Goal: Transaction & Acquisition: Download file/media

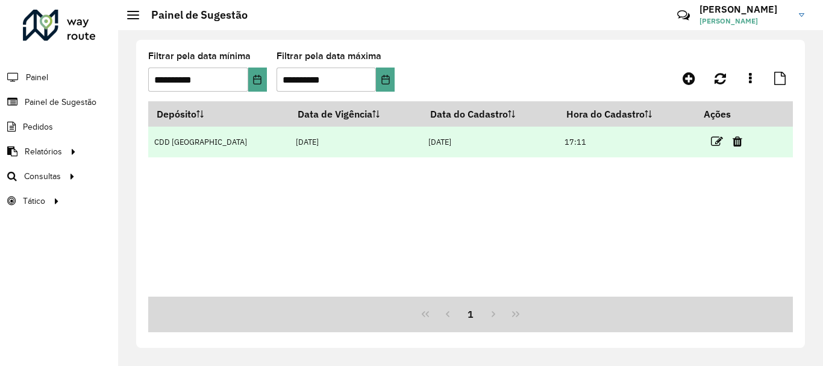
click at [678, 144] on td "17:11" at bounding box center [626, 142] width 137 height 31
click at [711, 142] on icon at bounding box center [717, 142] width 12 height 12
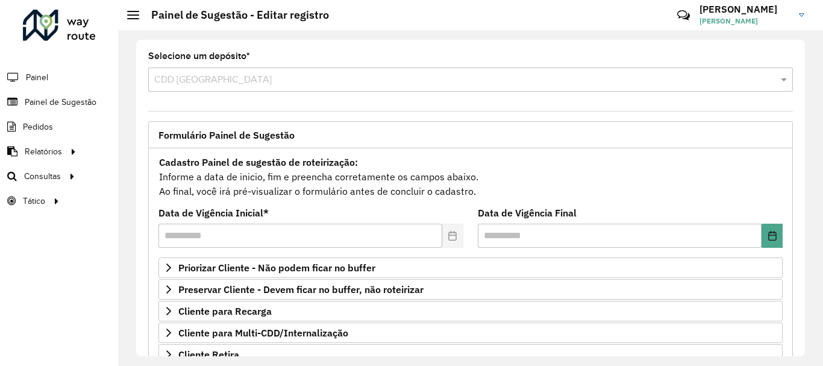
scroll to position [121, 0]
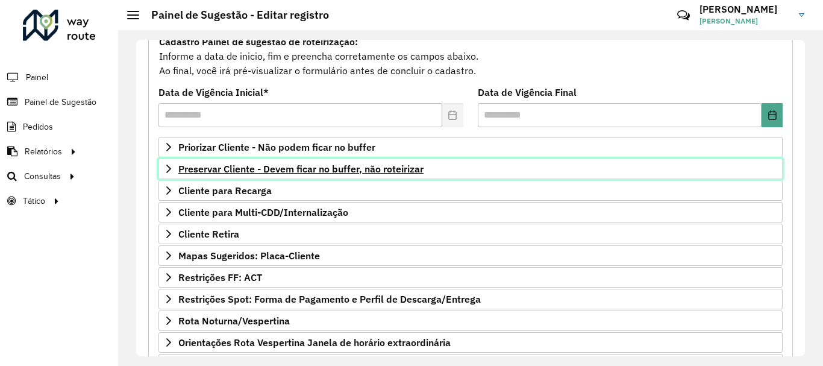
click at [272, 167] on span "Preservar Cliente - Devem ficar no buffer, não roteirizar" at bounding box center [300, 169] width 245 height 10
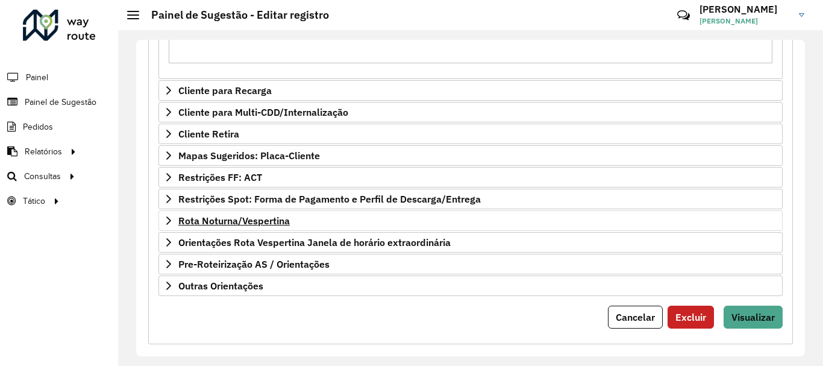
scroll to position [436, 0]
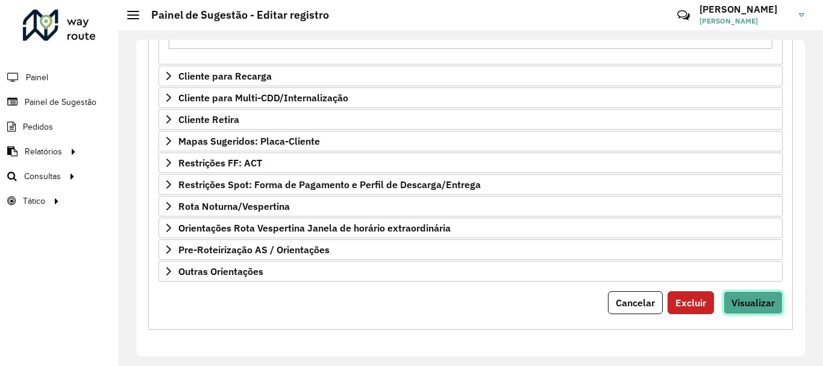
click at [772, 304] on button "Visualizar" at bounding box center [753, 302] width 59 height 23
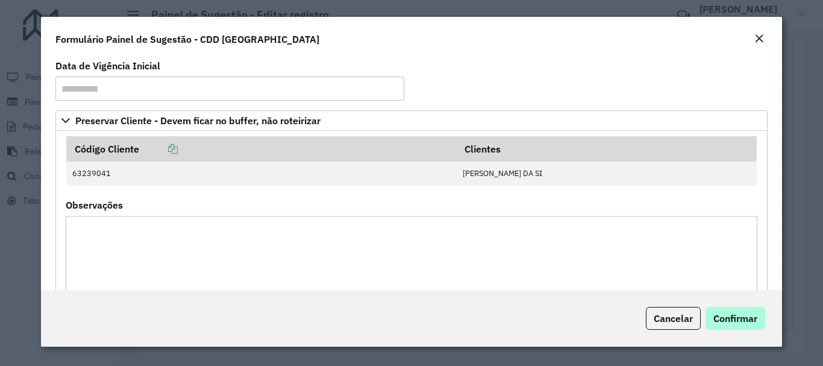
click at [734, 307] on div "Cancelar Confirmar" at bounding box center [411, 318] width 740 height 57
click at [731, 324] on button "Confirmar" at bounding box center [736, 318] width 60 height 23
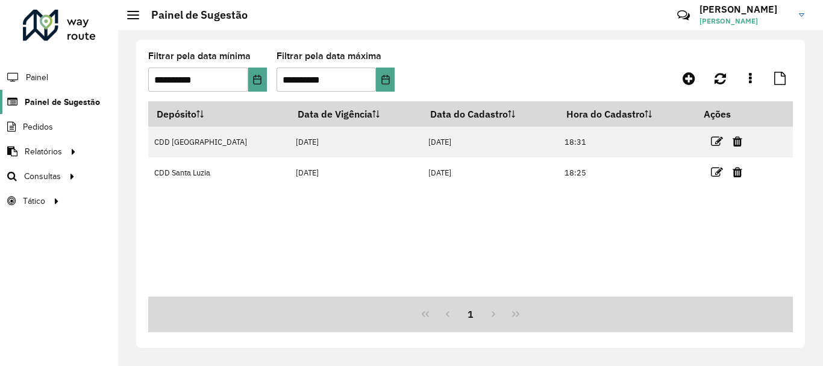
click at [46, 101] on span "Painel de Sugestão" at bounding box center [62, 102] width 75 height 13
click at [75, 111] on link "Painel de Sugestão" at bounding box center [50, 102] width 100 height 24
click at [82, 105] on span "Painel de Sugestão" at bounding box center [62, 102] width 75 height 13
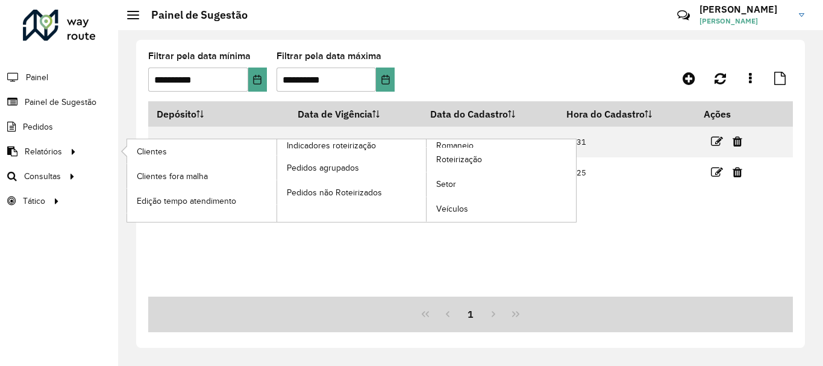
drag, startPoint x: 52, startPoint y: 150, endPoint x: 108, endPoint y: 151, distance: 56.6
click at [52, 150] on span "Relatórios" at bounding box center [43, 151] width 37 height 13
click at [470, 145] on span "Romaneio" at bounding box center [455, 145] width 39 height 13
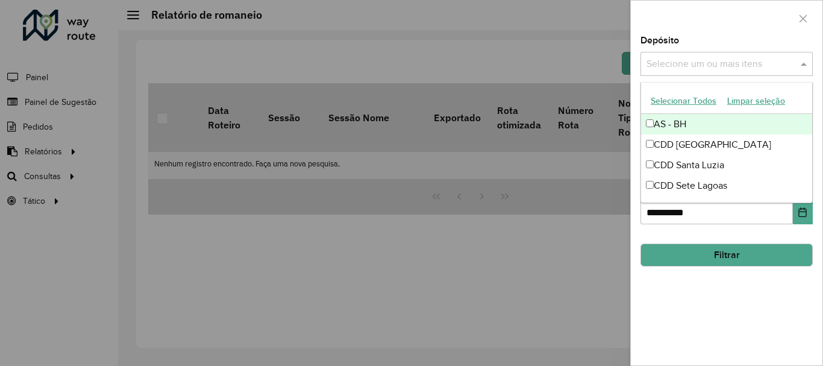
click at [693, 55] on div "Selecione um ou mais itens" at bounding box center [726, 64] width 172 height 24
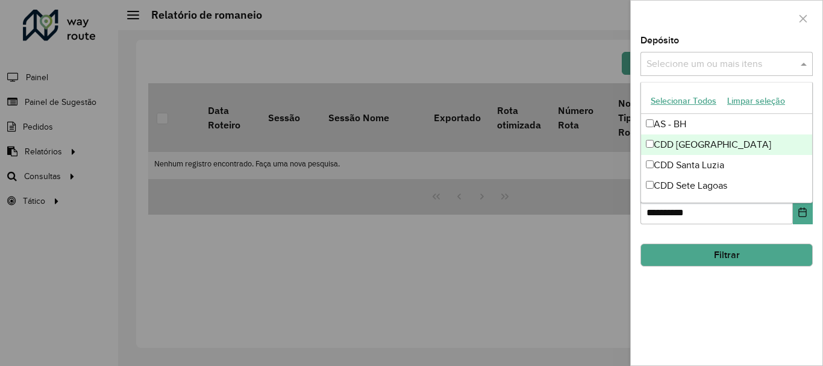
click at [689, 144] on div "CDD [GEOGRAPHIC_DATA]" at bounding box center [726, 144] width 171 height 20
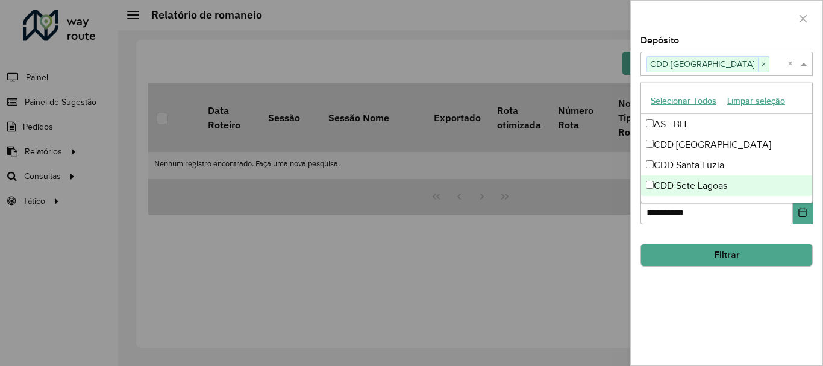
click at [713, 243] on button "Filtrar" at bounding box center [726, 254] width 172 height 23
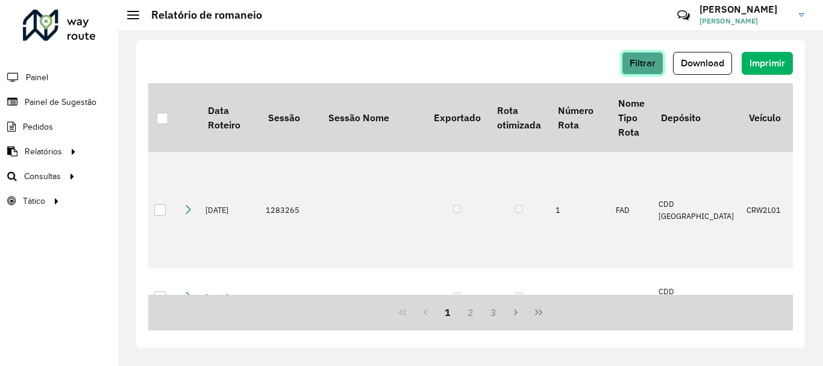
click at [646, 64] on span "Filtrar" at bounding box center [643, 63] width 26 height 10
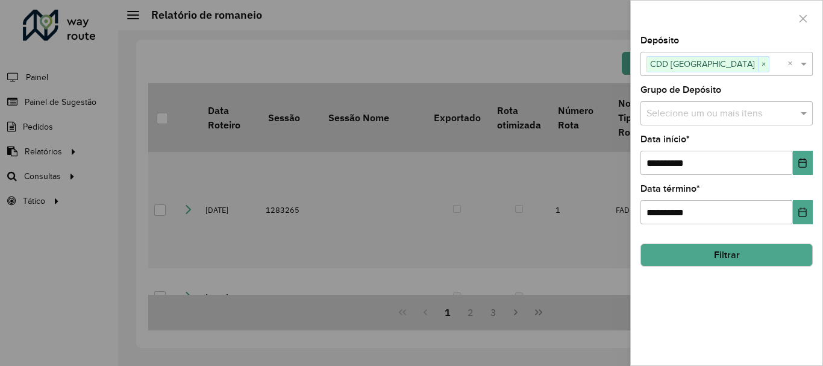
drag, startPoint x: 546, startPoint y: 54, endPoint x: 584, endPoint y: 66, distance: 39.3
click at [548, 54] on div at bounding box center [411, 183] width 823 height 366
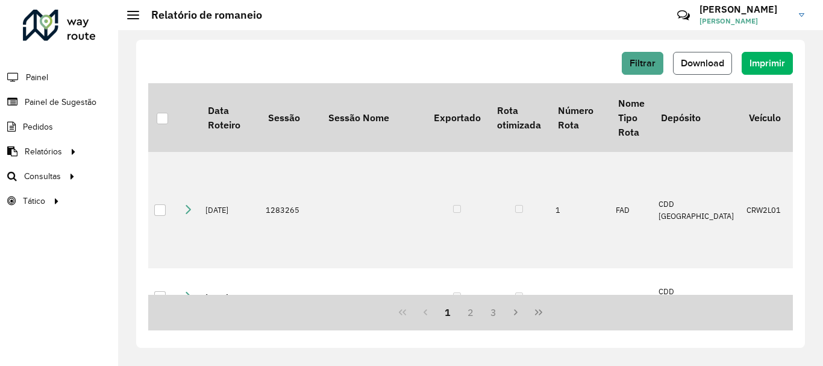
click at [710, 60] on span "Download" at bounding box center [702, 63] width 43 height 10
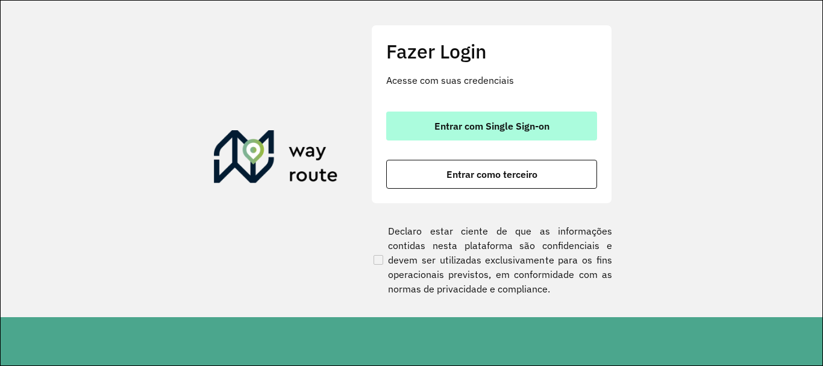
click at [475, 125] on span "Entrar com Single Sign-on" at bounding box center [491, 126] width 115 height 10
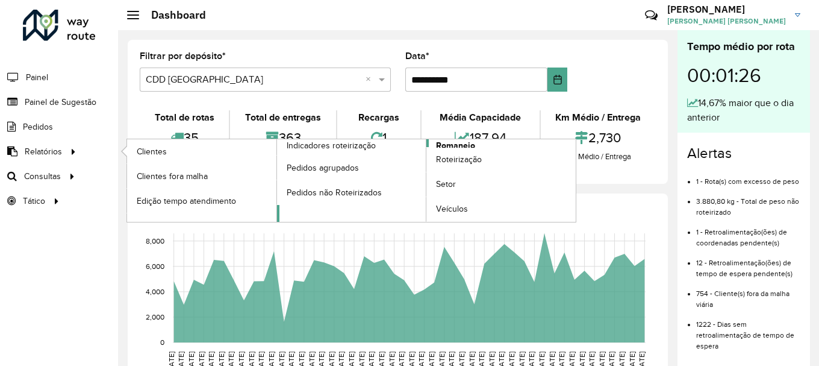
click at [468, 143] on span "Romaneio" at bounding box center [455, 145] width 39 height 13
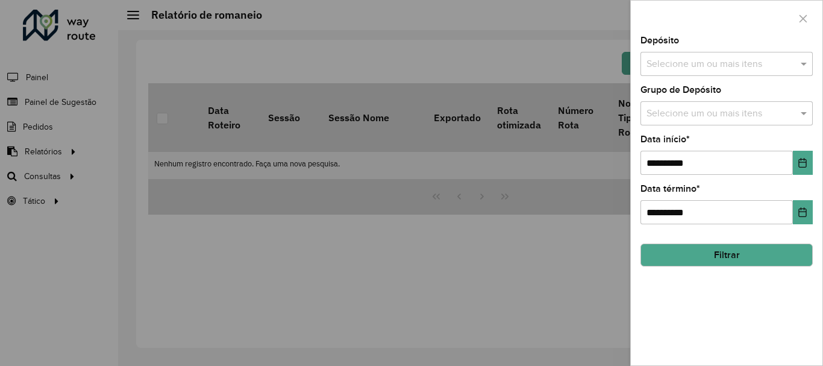
click at [743, 49] on div "Depósito Selecione um ou mais itens" at bounding box center [726, 56] width 172 height 40
click at [732, 61] on input "text" at bounding box center [720, 64] width 154 height 14
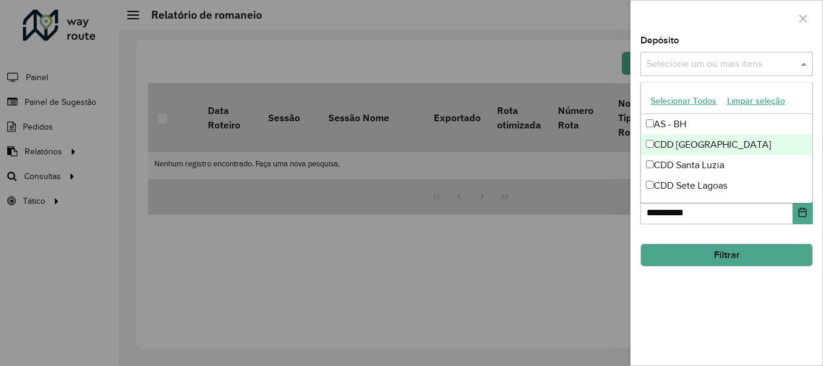
click at [703, 142] on div "CDD [GEOGRAPHIC_DATA]" at bounding box center [726, 144] width 171 height 20
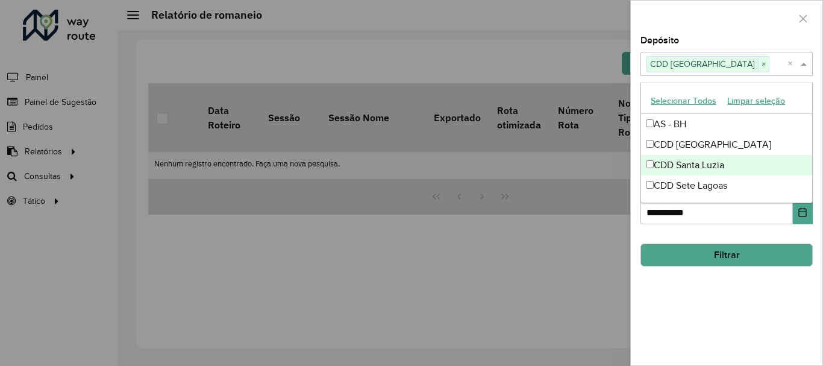
click at [698, 289] on div "**********" at bounding box center [727, 200] width 192 height 329
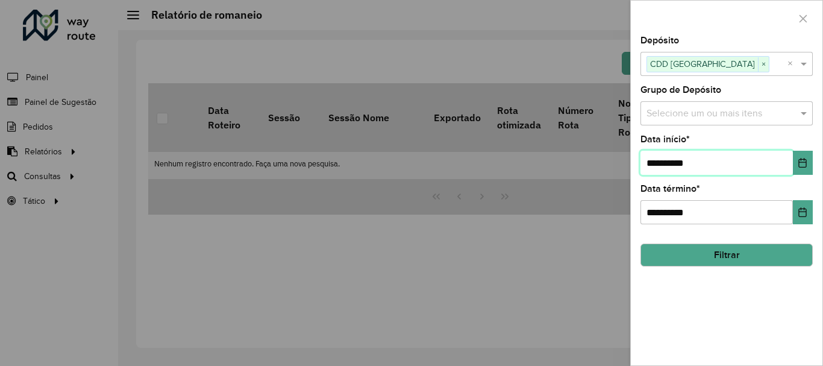
click at [698, 163] on input "**********" at bounding box center [716, 163] width 152 height 24
click at [799, 162] on icon "Choose Date" at bounding box center [803, 163] width 8 height 10
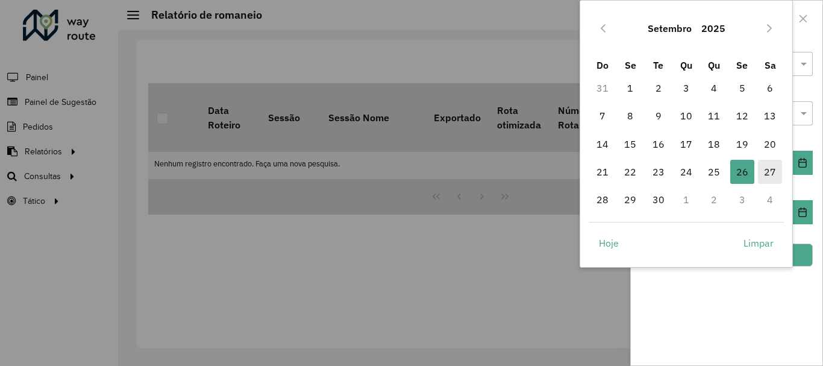
click at [769, 167] on span "27" at bounding box center [770, 172] width 24 height 24
type input "**********"
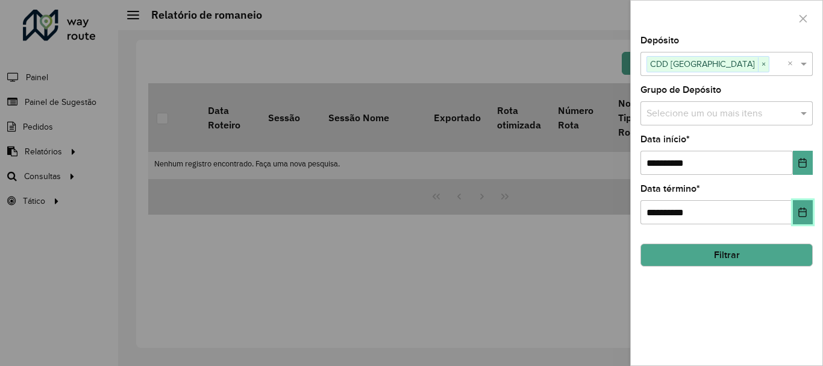
click at [800, 205] on button "Choose Date" at bounding box center [803, 212] width 20 height 24
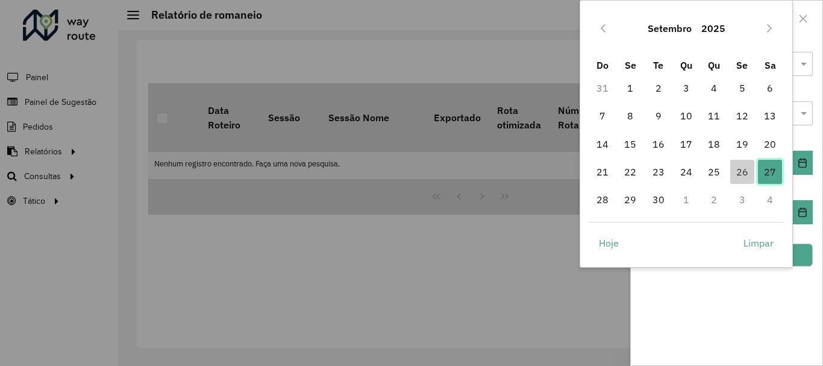
click at [769, 164] on span "27" at bounding box center [770, 172] width 24 height 24
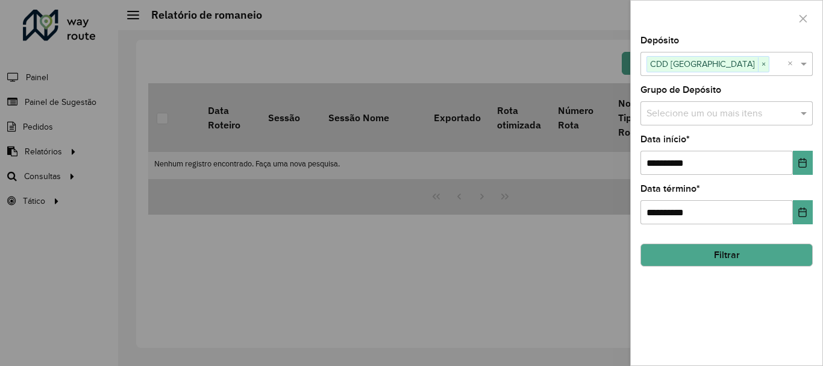
click at [757, 297] on div "**********" at bounding box center [727, 200] width 192 height 329
click at [760, 254] on button "Filtrar" at bounding box center [726, 254] width 172 height 23
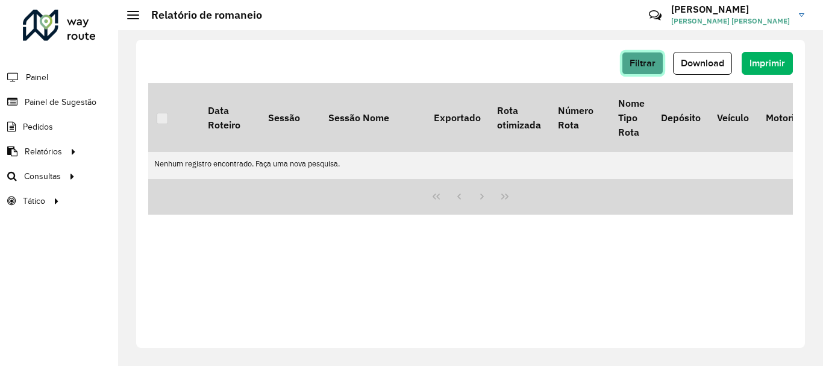
click at [649, 66] on span "Filtrar" at bounding box center [643, 63] width 26 height 10
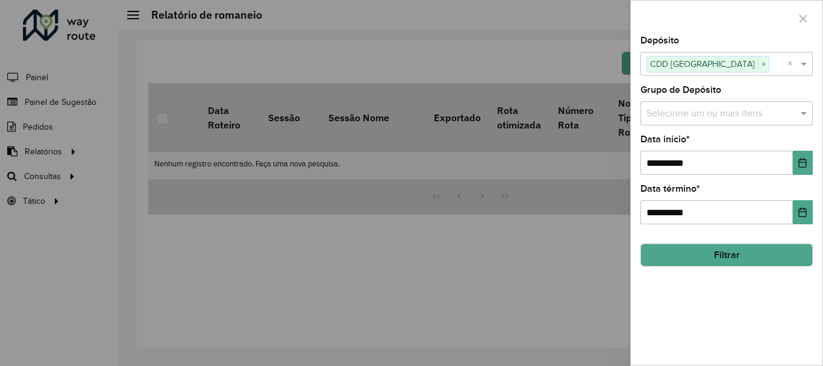
click at [705, 258] on button "Filtrar" at bounding box center [726, 254] width 172 height 23
